Goal: Information Seeking & Learning: Learn about a topic

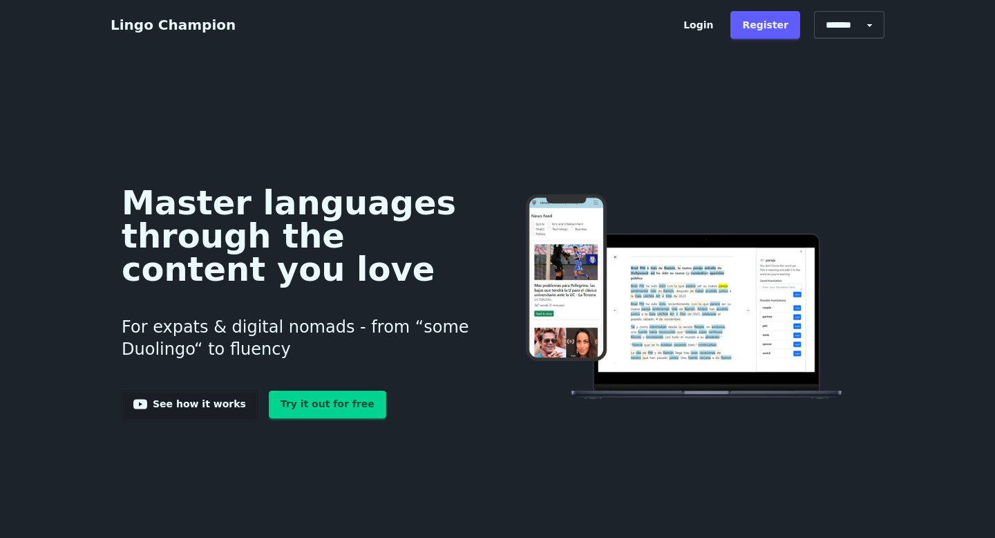
click at [231, 247] on h1 "Master languages through the content you love" at bounding box center [299, 235] width 354 height 99
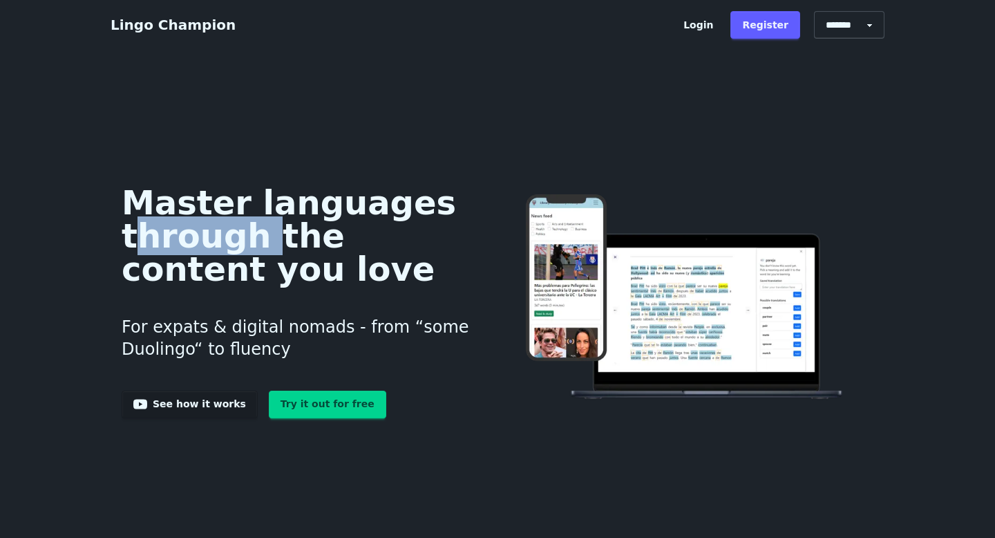
click at [223, 309] on h3 "For expats & digital nomads - from “some Duolingo“ to fluency" at bounding box center [299, 337] width 354 height 77
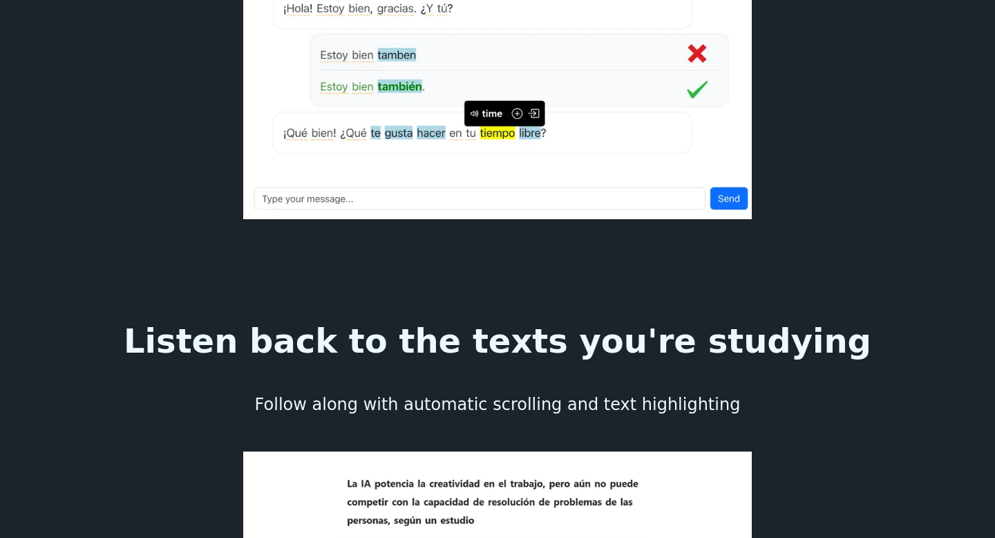
scroll to position [2981, 0]
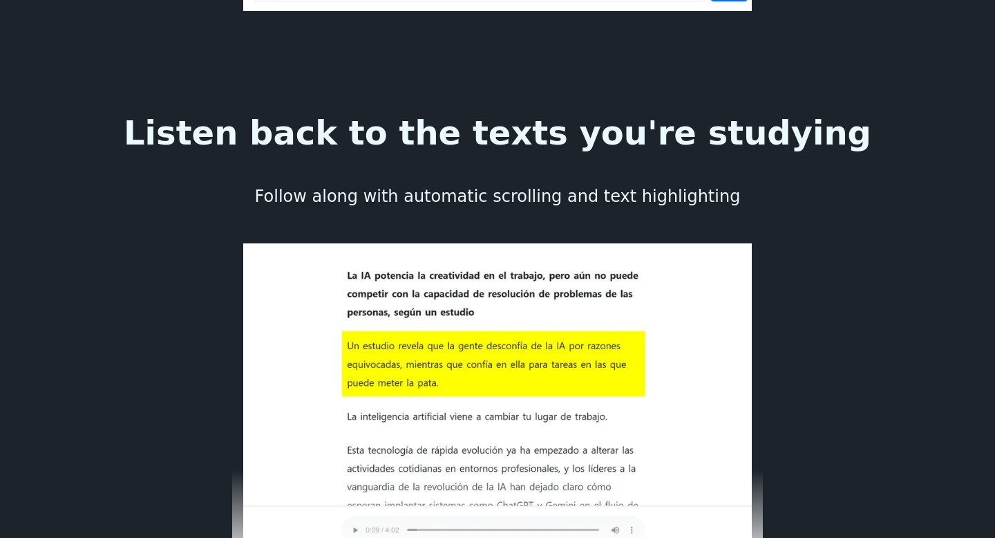
click at [333, 243] on img at bounding box center [497, 408] width 531 height 330
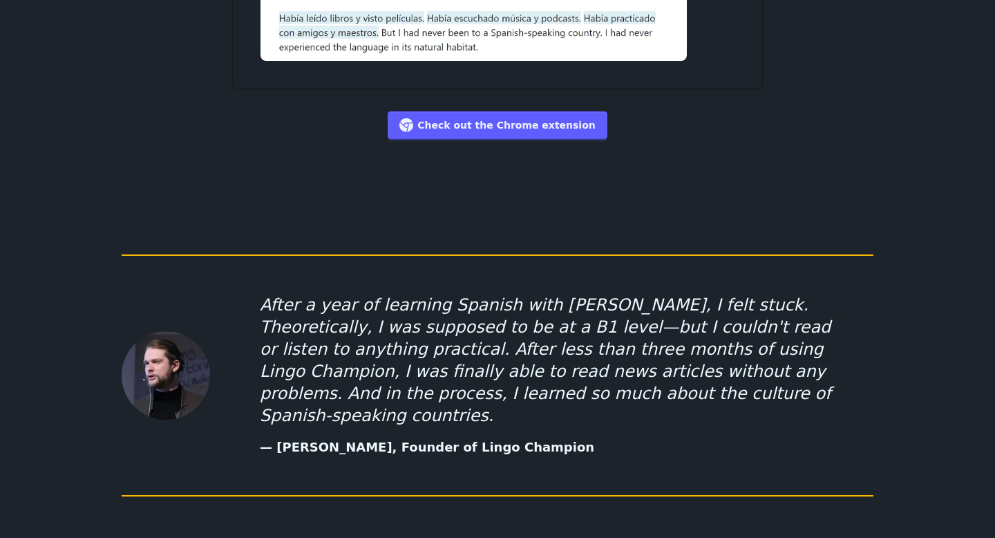
scroll to position [6961, 0]
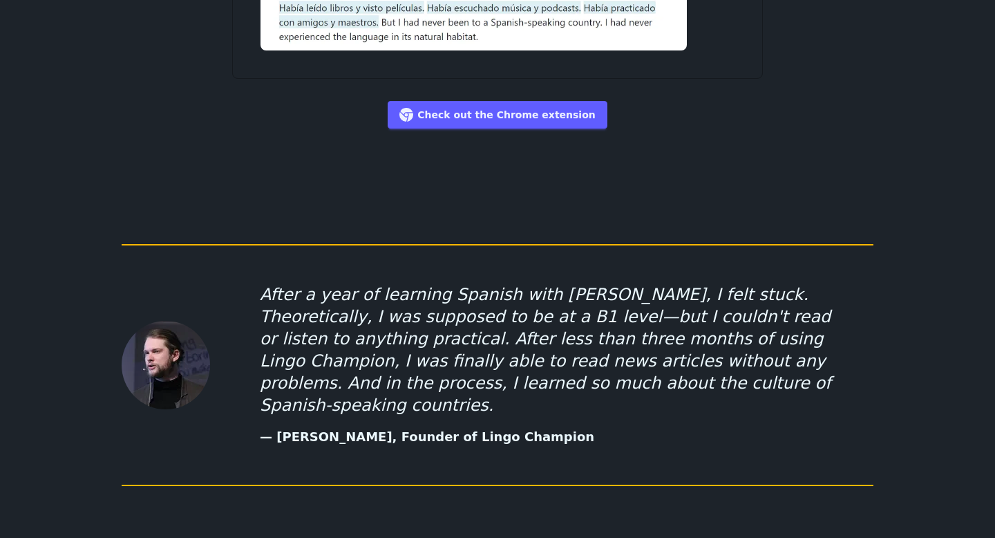
click at [336, 283] on blockquote "After a year of learning Spanish with [PERSON_NAME], I felt stuck. Theoreticall…" at bounding box center [553, 349] width 586 height 133
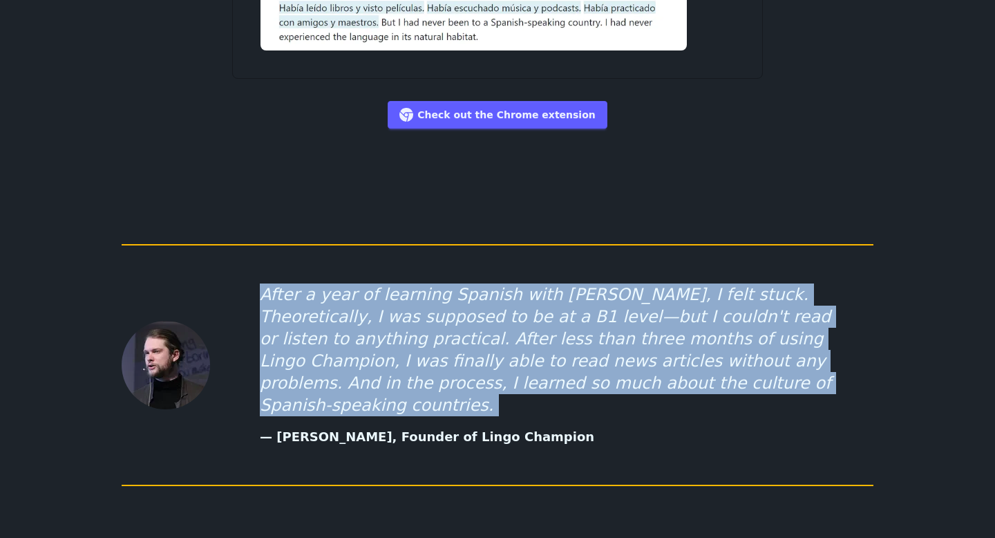
click at [336, 283] on blockquote "After a year of learning Spanish with [PERSON_NAME], I felt stuck. Theoreticall…" at bounding box center [553, 349] width 586 height 133
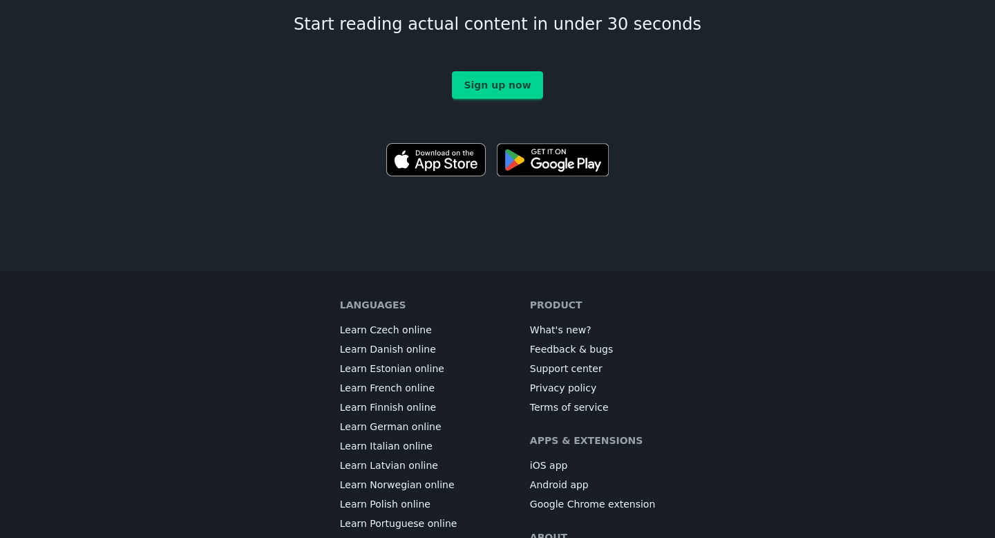
scroll to position [7738, 0]
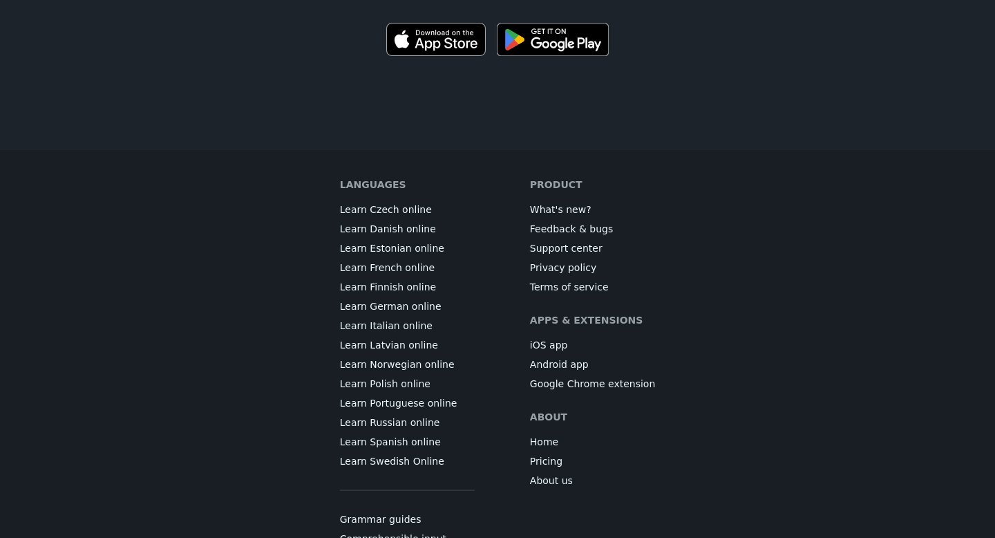
click at [538, 454] on link "Pricing" at bounding box center [546, 461] width 32 height 14
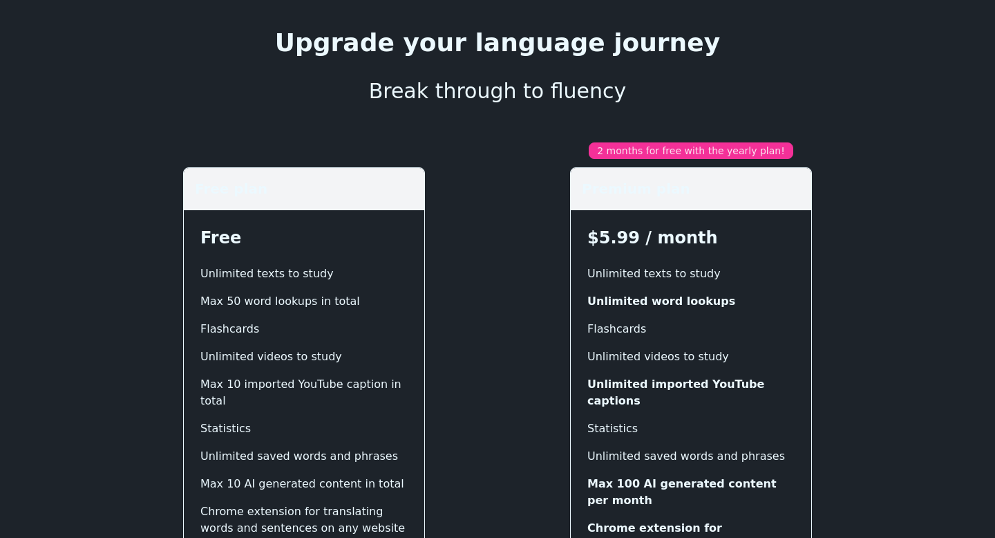
scroll to position [137, 0]
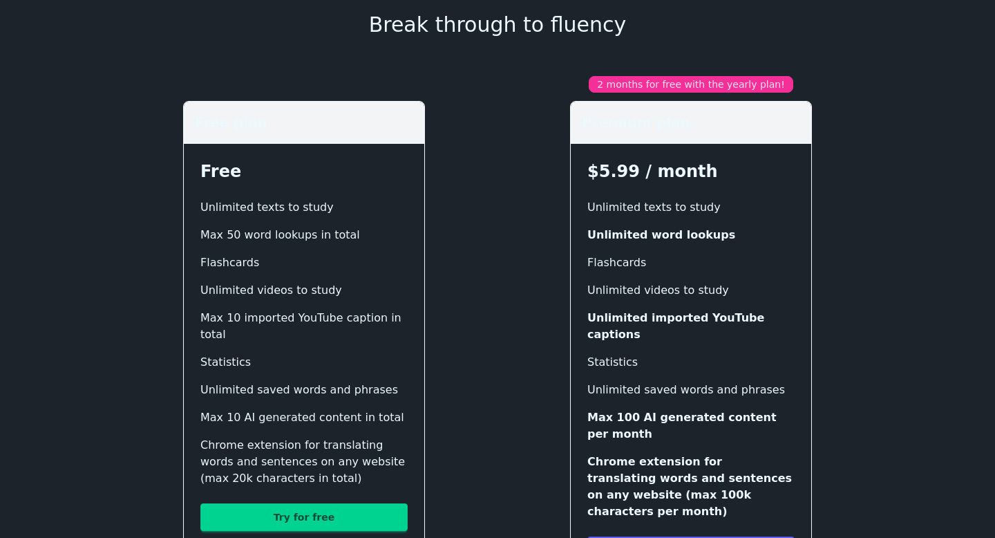
click at [550, 326] on div "2 months for free with the yearly plan! Premium plan $5.99 / month Unlimited te…" at bounding box center [691, 328] width 365 height 505
click at [503, 343] on div "Free plan Free Unlimited texts to study Max 50 word lookups in total Flashcards…" at bounding box center [498, 320] width 752 height 522
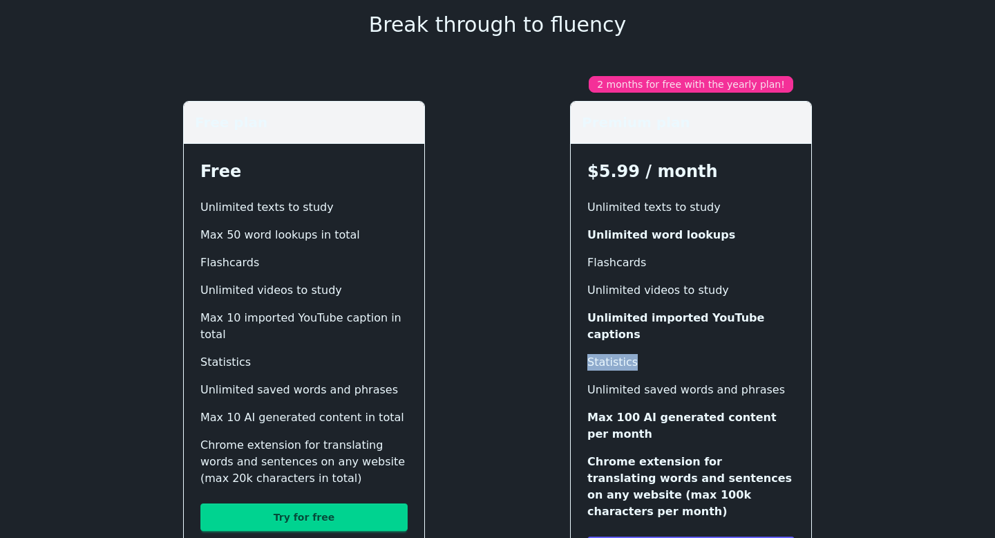
click at [503, 343] on div "Free plan Free Unlimited texts to study Max 50 word lookups in total Flashcards…" at bounding box center [498, 320] width 752 height 522
click at [492, 370] on div "Free plan Free Unlimited texts to study Max 50 word lookups in total Flashcards…" at bounding box center [498, 320] width 752 height 522
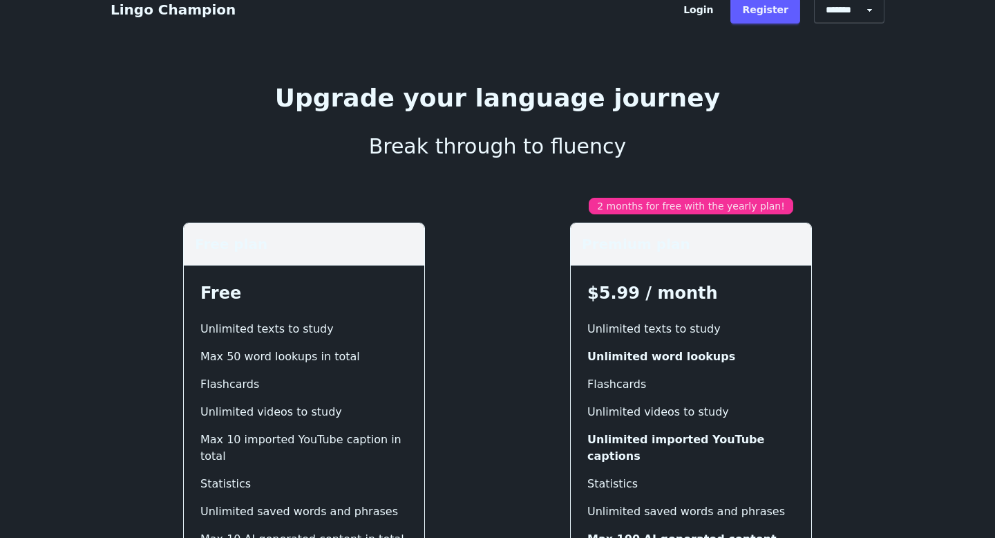
scroll to position [0, 0]
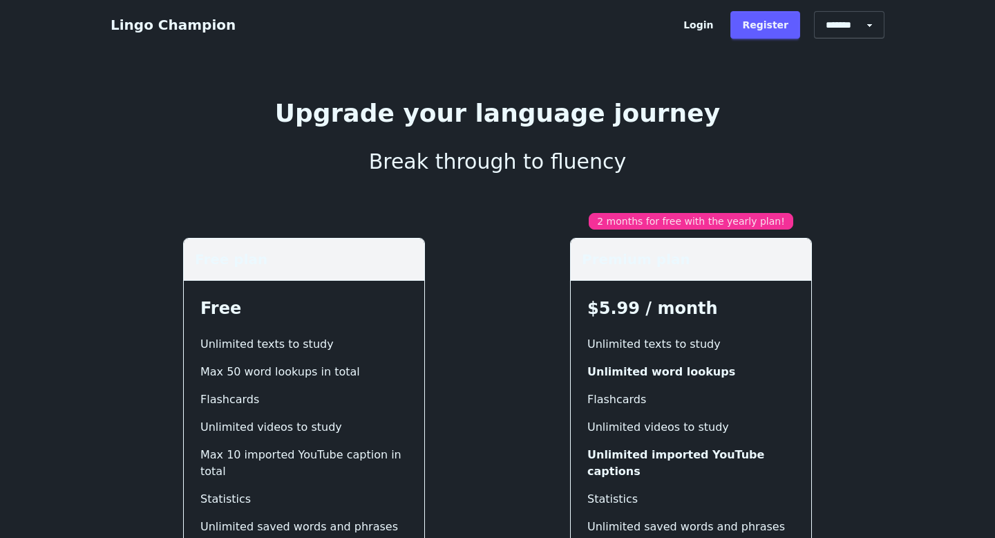
click at [186, 30] on link "Lingo Champion" at bounding box center [173, 25] width 125 height 17
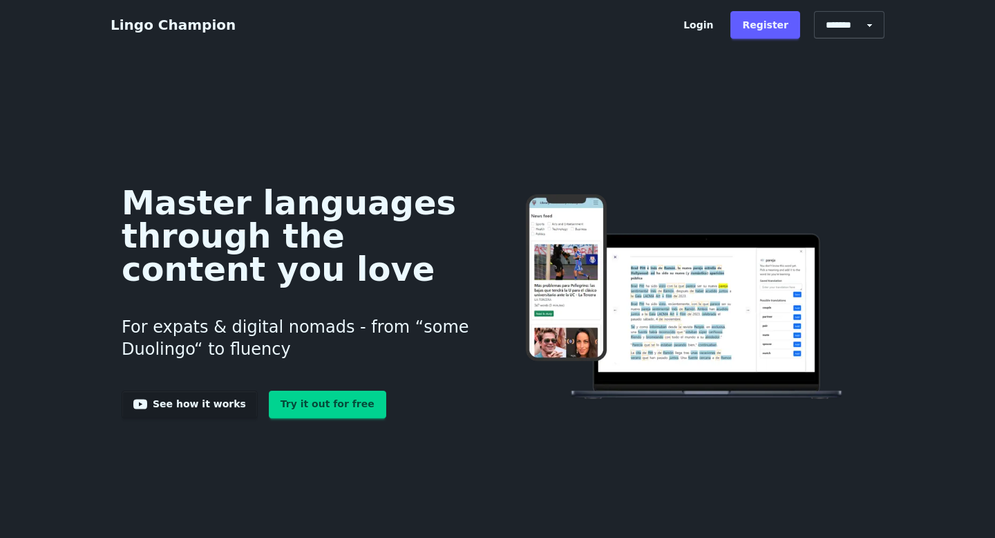
click at [274, 312] on h3 "For expats & digital nomads - from “some Duolingo“ to fluency" at bounding box center [299, 337] width 354 height 77
